Goal: Navigation & Orientation: Find specific page/section

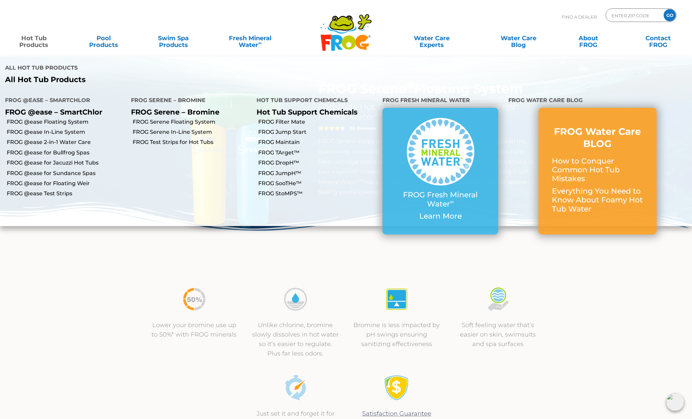
click at [32, 45] on link "Hot Tub Products" at bounding box center [34, 38] width 54 height 14
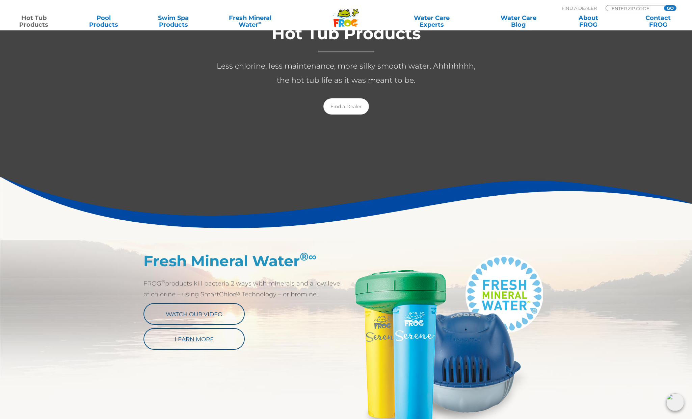
scroll to position [110, 0]
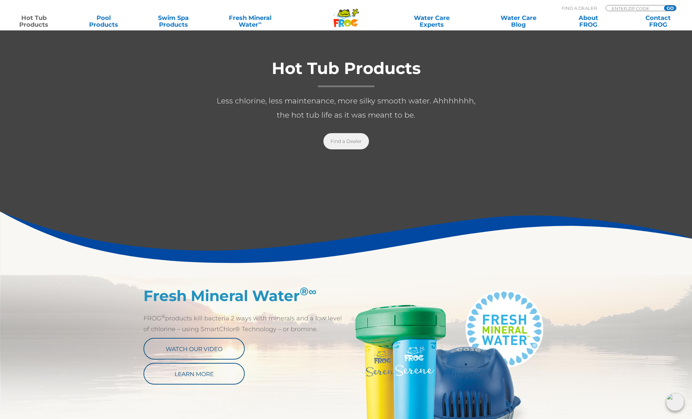
click at [348, 141] on link "Find a Dealer" at bounding box center [346, 141] width 46 height 16
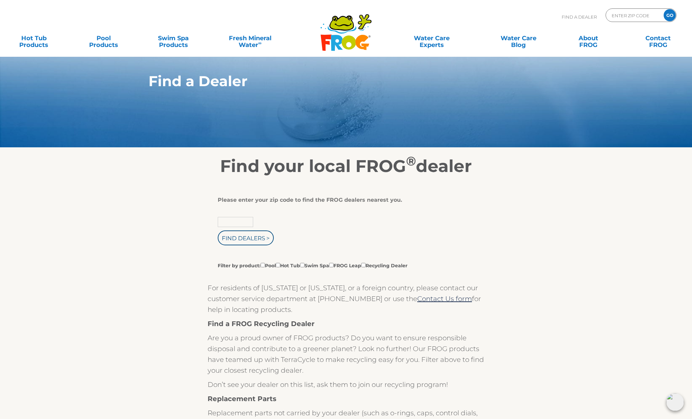
click at [229, 223] on input "text" at bounding box center [235, 222] width 35 height 10
type input "07726"
click at [245, 240] on input "Find Dealers >" at bounding box center [246, 237] width 56 height 15
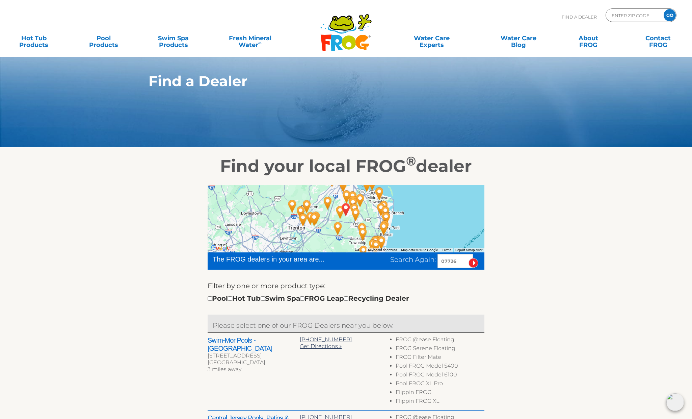
scroll to position [78, 0]
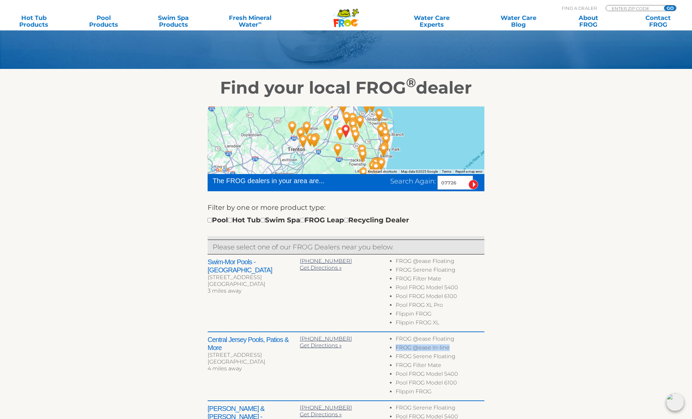
drag, startPoint x: 448, startPoint y: 349, endPoint x: 396, endPoint y: 348, distance: 52.0
click at [396, 348] on li "FROG @ease In-line" at bounding box center [440, 348] width 89 height 9
copy li "FROG @ease In-line"
